Goal: Task Accomplishment & Management: Use online tool/utility

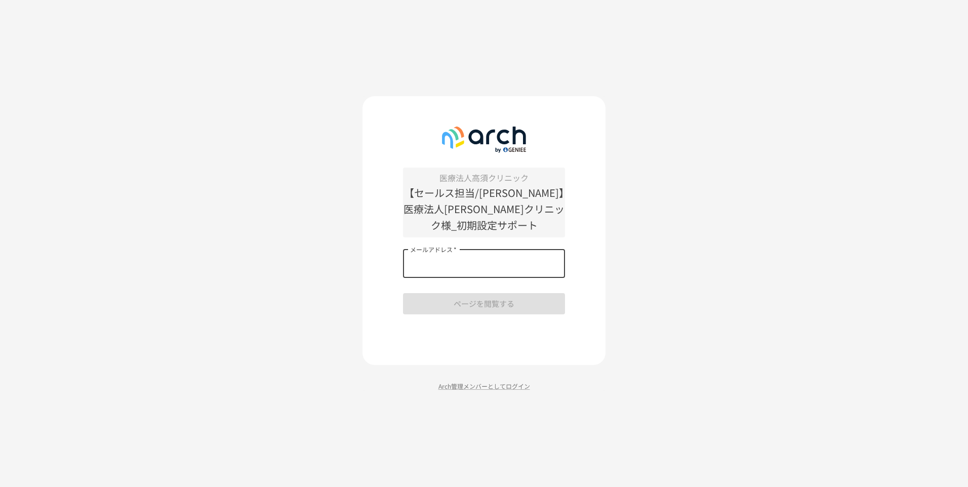
click at [449, 251] on input "メールアドレス   *" at bounding box center [484, 264] width 162 height 28
click at [419, 250] on div "メールアドレス   * メールアドレス   *" at bounding box center [484, 264] width 162 height 28
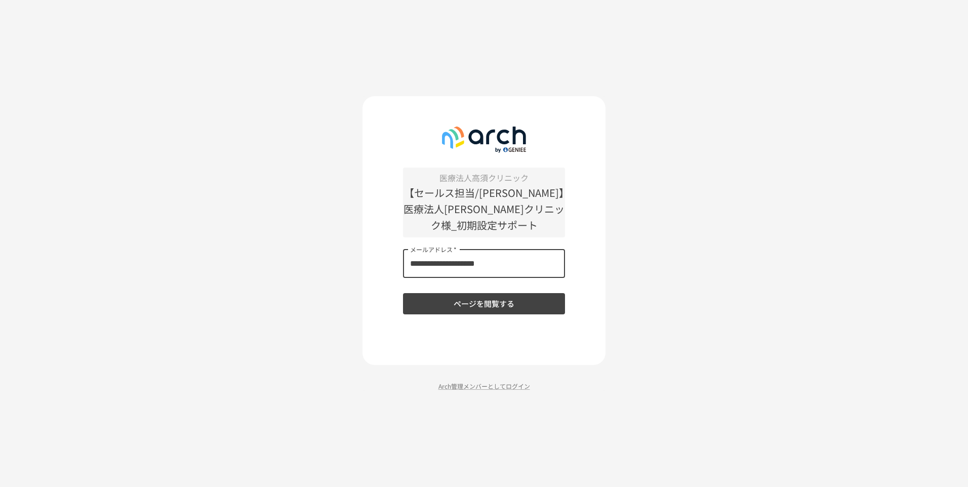
type input "**********"
click at [403, 293] on button "ページを閲覧する" at bounding box center [484, 303] width 162 height 21
